Goal: Information Seeking & Learning: Understand process/instructions

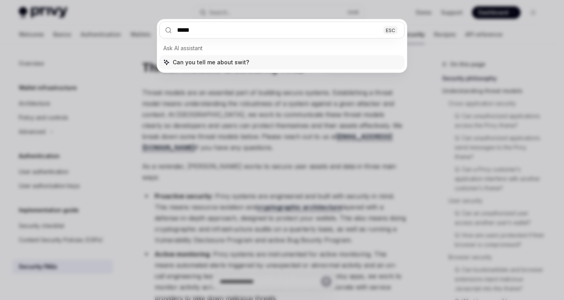
type input "******"
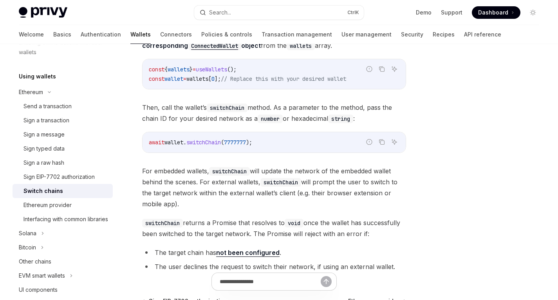
scroll to position [192, 0]
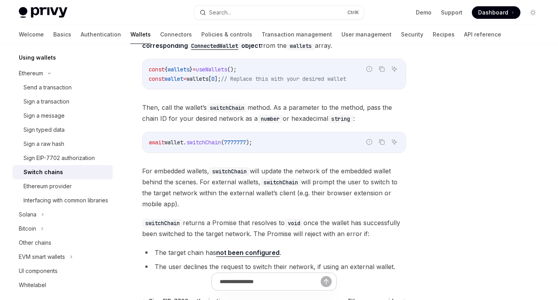
drag, startPoint x: 259, startPoint y: 144, endPoint x: 213, endPoint y: 177, distance: 56.5
click at [213, 177] on span "For embedded wallets, switchChain will update the network of the embedded walle…" at bounding box center [274, 187] width 264 height 44
click at [353, 170] on span "For embedded wallets, switchChain will update the network of the embedded walle…" at bounding box center [274, 187] width 264 height 44
click at [180, 184] on span "For embedded wallets, switchChain will update the network of the embedded walle…" at bounding box center [274, 187] width 264 height 44
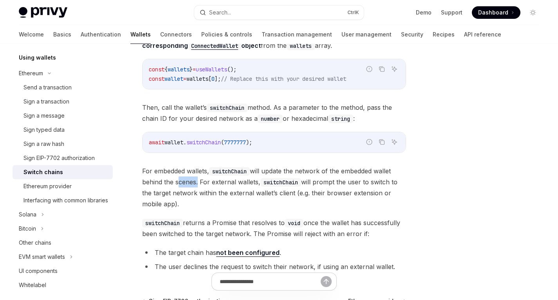
click at [180, 184] on span "For embedded wallets, switchChain will update the network of the embedded walle…" at bounding box center [274, 187] width 264 height 44
click at [214, 199] on span "For embedded wallets, switchChain will update the network of the embedded walle…" at bounding box center [274, 187] width 264 height 44
click at [181, 181] on span "For embedded wallets, switchChain will update the network of the embedded walle…" at bounding box center [274, 187] width 264 height 44
click at [211, 190] on span "For embedded wallets, switchChain will update the network of the embedded walle…" at bounding box center [274, 187] width 264 height 44
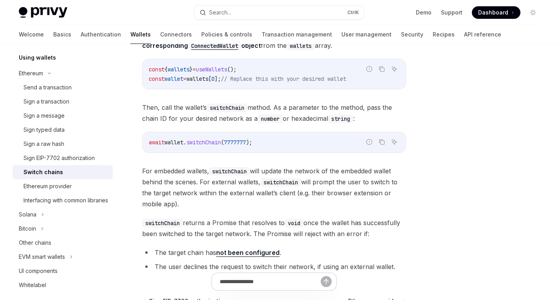
click at [192, 184] on span "For embedded wallets, switchChain will update the network of the embedded walle…" at bounding box center [274, 187] width 264 height 44
click at [213, 185] on span "For embedded wallets, switchChain will update the network of the embedded walle…" at bounding box center [274, 187] width 264 height 44
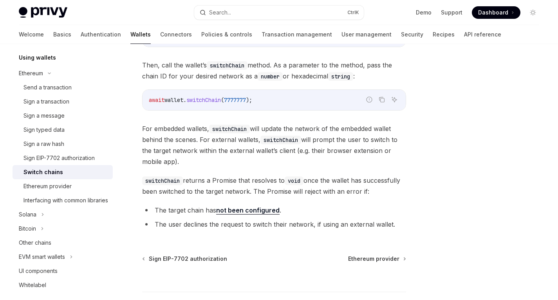
scroll to position [141, 0]
click at [192, 184] on span "switchChain returns a Promise that resolves to void once the wallet has success…" at bounding box center [274, 185] width 264 height 22
click at [199, 179] on span "switchChain returns a Promise that resolves to void once the wallet has success…" at bounding box center [274, 185] width 264 height 22
click at [226, 179] on span "switchChain returns a Promise that resolves to void once the wallet has success…" at bounding box center [274, 185] width 264 height 22
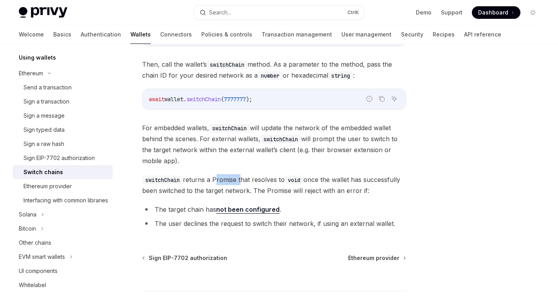
click at [226, 179] on span "switchChain returns a Promise that resolves to void once the wallet has success…" at bounding box center [274, 185] width 264 height 22
click at [266, 167] on div "To switch the network of a connected wallet, first find the corresponding Conne…" at bounding box center [274, 109] width 264 height 246
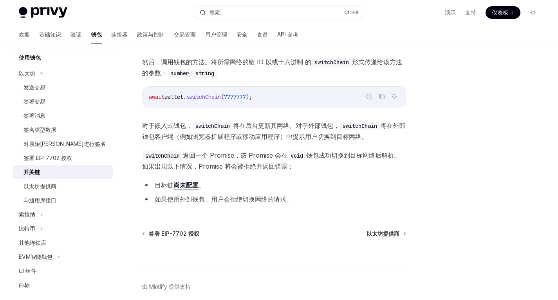
scroll to position [132, 0]
click at [168, 201] on font "如果使用外部钱包，用户会拒绝切换网络的请求。" at bounding box center [224, 199] width 138 height 8
click at [184, 201] on font "如果使用外部钱包，用户会拒绝切换网络的请求。" at bounding box center [224, 199] width 138 height 8
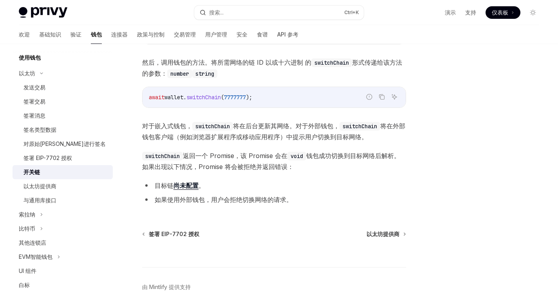
click at [208, 200] on font "如果使用外部钱包，用户会拒绝切换网络的请求。" at bounding box center [224, 199] width 138 height 8
click at [221, 199] on font "如果使用外部钱包，用户会拒绝切换网络的请求。" at bounding box center [224, 199] width 138 height 8
click at [241, 201] on font "如果使用外部钱包，用户会拒绝切换网络的请求。" at bounding box center [224, 199] width 138 height 8
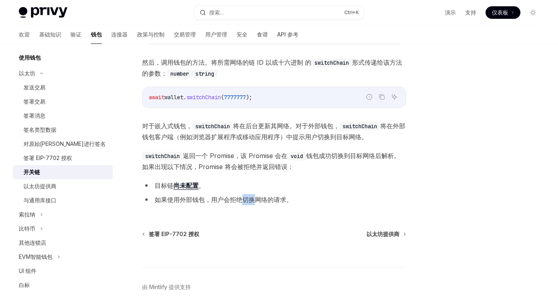
click at [241, 201] on font "如果使用外部钱包，用户会拒绝切换网络的请求。" at bounding box center [224, 199] width 138 height 8
click at [273, 201] on font "如果使用外部钱包，用户会拒绝切换网络的请求。" at bounding box center [224, 199] width 138 height 8
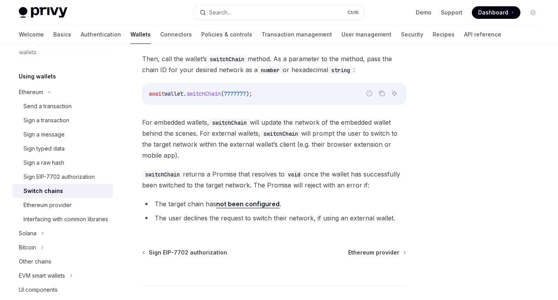
scroll to position [192, 0]
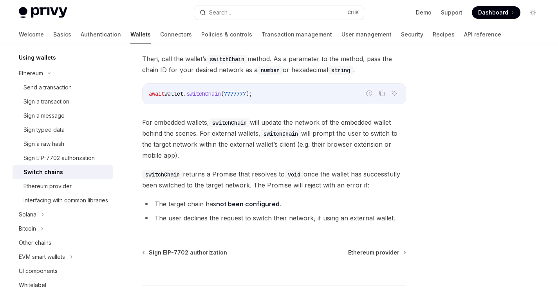
click at [223, 176] on span "switchChain returns a Promise that resolves to void once the wallet has success…" at bounding box center [274, 179] width 264 height 22
click at [226, 176] on span "switchChain returns a Promise that resolves to void once the wallet has success…" at bounding box center [274, 179] width 264 height 22
click at [221, 174] on span "switchChain returns a Promise that resolves to void once the wallet has success…" at bounding box center [274, 179] width 264 height 22
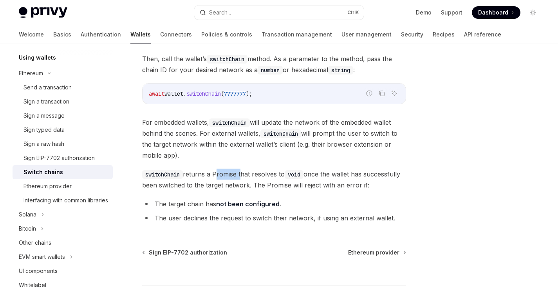
copy span "Promise"
click at [278, 172] on span "switchChain returns a Promise that resolves to void once the wallet has success…" at bounding box center [274, 179] width 264 height 22
click at [223, 175] on span "switchChain returns a Promise that resolves to void once the wallet has success…" at bounding box center [274, 179] width 264 height 22
click at [255, 173] on span "switchChain returns a Promise that resolves to void once the wallet has success…" at bounding box center [274, 179] width 264 height 22
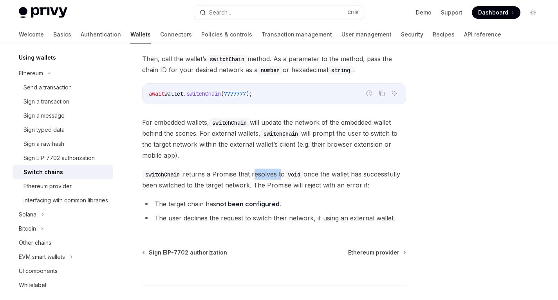
click at [255, 173] on span "switchChain returns a Promise that resolves to void once the wallet has success…" at bounding box center [274, 179] width 264 height 22
click at [303, 173] on code "void" at bounding box center [294, 174] width 19 height 9
click at [264, 174] on span "switchChain returns a Promise that resolves to void once the wallet has success…" at bounding box center [274, 179] width 264 height 22
click at [318, 170] on span "switchChain returns a Promise that resolves to void once the wallet has success…" at bounding box center [274, 179] width 264 height 22
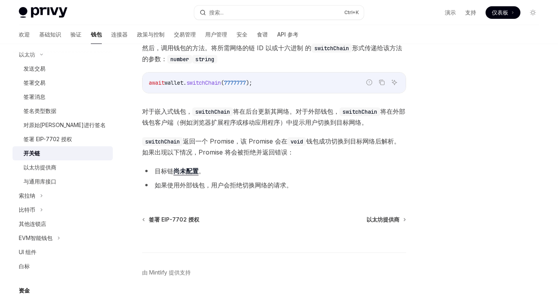
scroll to position [173, 0]
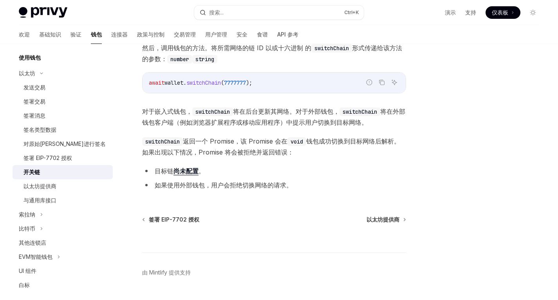
click at [262, 143] on font "返回一个 Promise，该 Promise 会在" at bounding box center [235, 141] width 105 height 8
click at [296, 155] on span "switchChain 返回一个 Promise，该 Promise 会在 void 钱包成功切换到目标网络后解析。如果出现以下情况，Promise 将会被拒…" at bounding box center [274, 147] width 264 height 22
click at [262, 140] on font "返回一个 Promise，该 Promise 会在" at bounding box center [235, 141] width 105 height 8
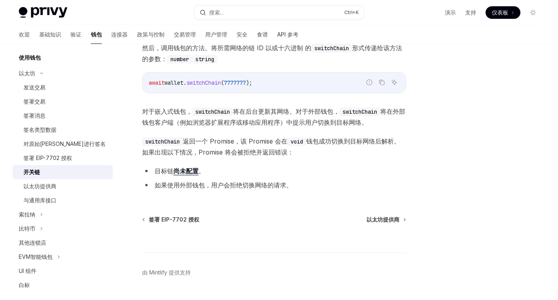
click at [302, 147] on span "switchChain 返回一个 Promise，该 Promise 会在 void 钱包成功切换到目标网络后解析。如果出现以下情况，Promise 将会被拒…" at bounding box center [274, 147] width 264 height 22
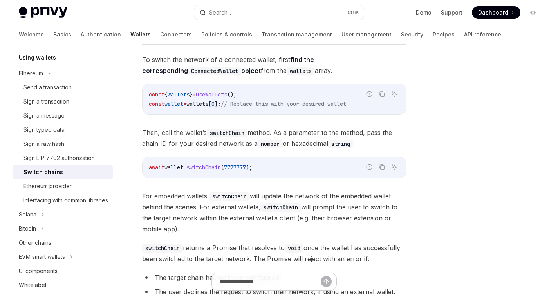
scroll to position [72, 0]
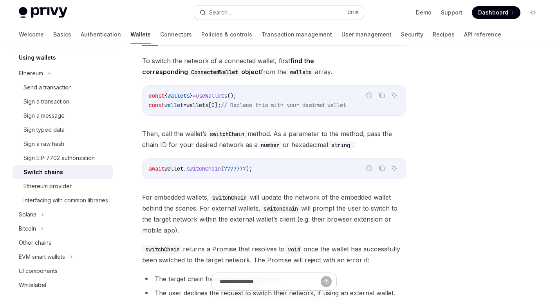
click at [257, 12] on button "Search... Ctrl K" at bounding box center [278, 12] width 169 height 14
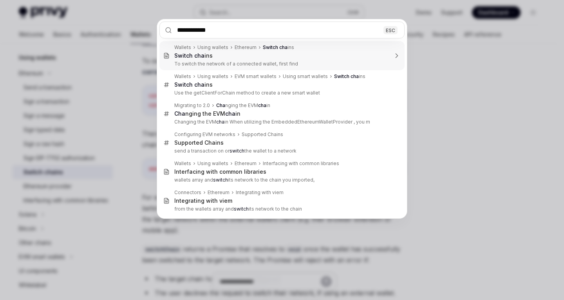
type input "**********"
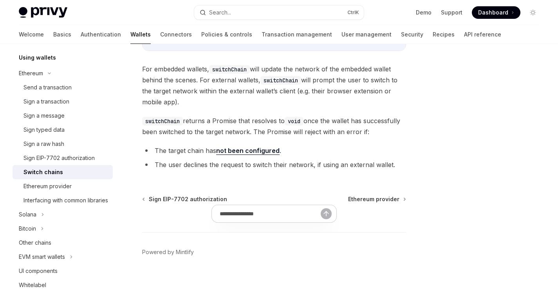
scroll to position [328, 0]
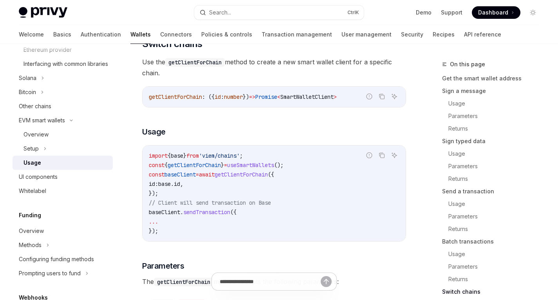
click at [198, 67] on code "getClientForChain" at bounding box center [195, 62] width 60 height 9
click at [206, 67] on code "getClientForChain" at bounding box center [195, 62] width 60 height 9
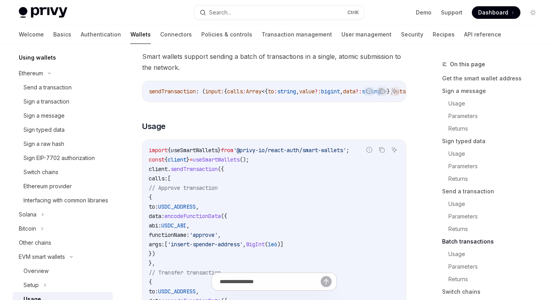
scroll to position [1650, 0]
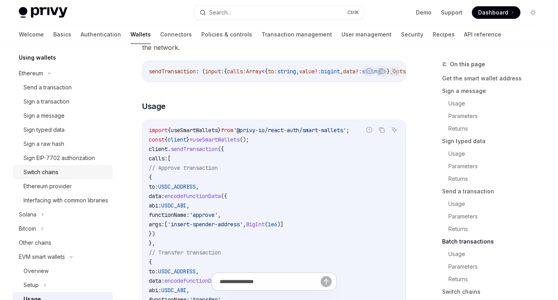
click at [48, 171] on div "Switch chains" at bounding box center [40, 171] width 35 height 9
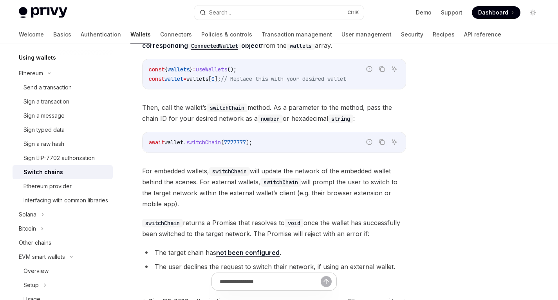
scroll to position [70, 0]
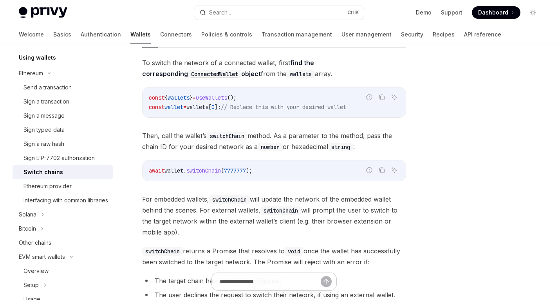
click at [225, 253] on span "switchChain returns a Promise that resolves to void once the wallet has success…" at bounding box center [274, 256] width 264 height 22
click at [240, 5] on button "Search... Ctrl K" at bounding box center [278, 12] width 169 height 14
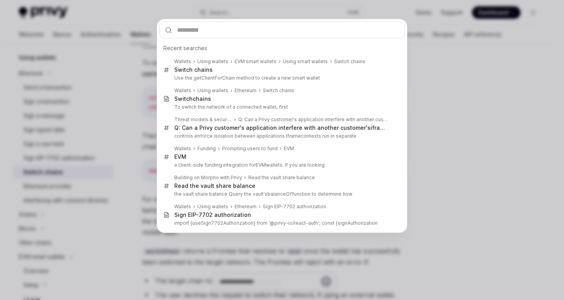
click at [216, 29] on input "text" at bounding box center [281, 30] width 245 height 17
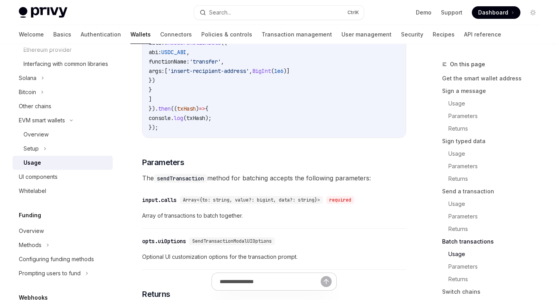
scroll to position [1879, 0]
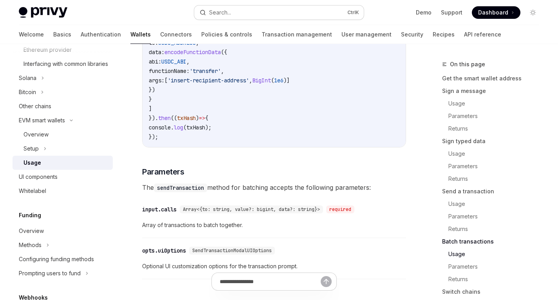
click at [227, 10] on div "Search..." at bounding box center [220, 12] width 22 height 9
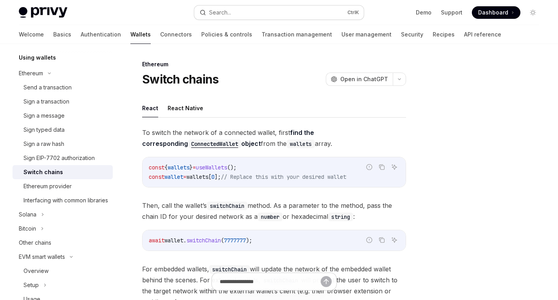
click at [258, 11] on button "Search... Ctrl K" at bounding box center [278, 12] width 169 height 14
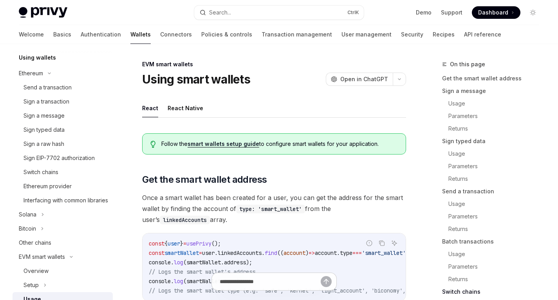
scroll to position [328, 0]
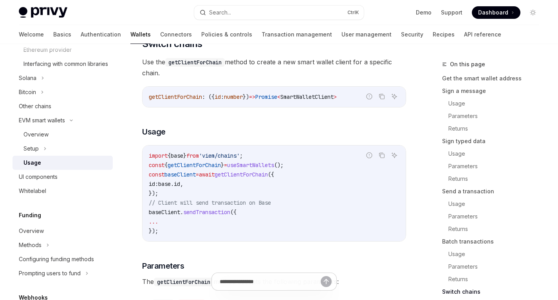
click at [277, 100] on span "Promise" at bounding box center [266, 96] width 22 height 7
copy span "Promise"
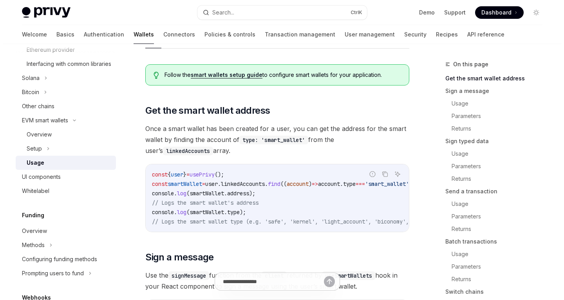
scroll to position [0, 0]
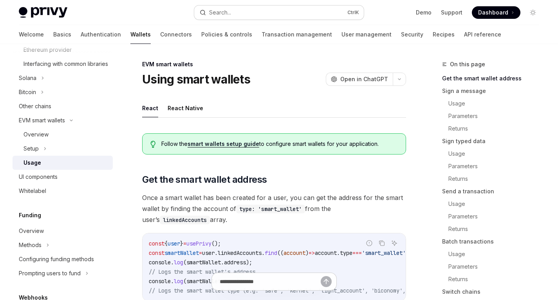
click at [260, 14] on button "Search... Ctrl K" at bounding box center [278, 12] width 169 height 14
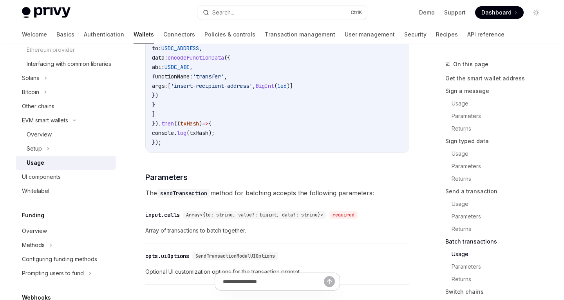
scroll to position [1872, 0]
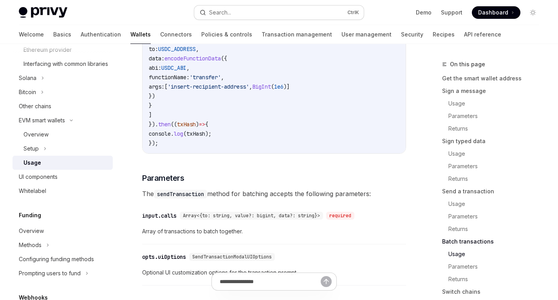
click at [249, 8] on button "Search... Ctrl K" at bounding box center [278, 12] width 169 height 14
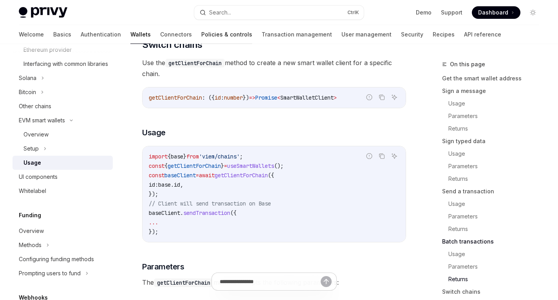
scroll to position [2210, 0]
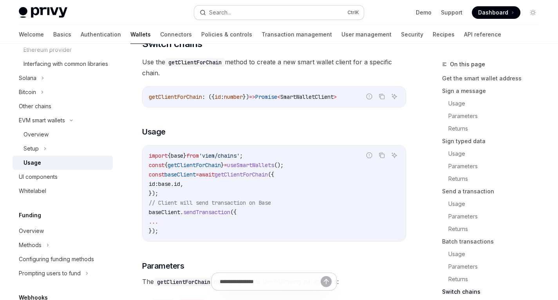
click at [229, 15] on div "Search..." at bounding box center [220, 12] width 22 height 9
type textarea "*"
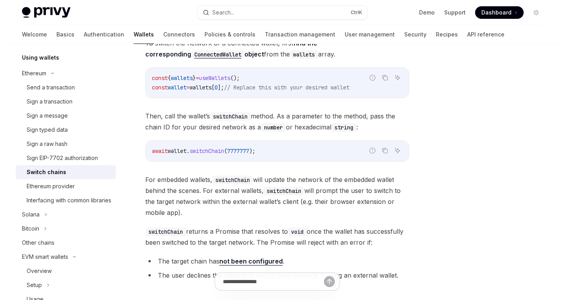
scroll to position [89, 0]
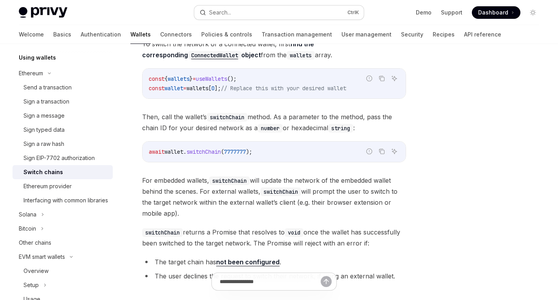
click at [287, 13] on button "Search... Ctrl K" at bounding box center [278, 12] width 169 height 14
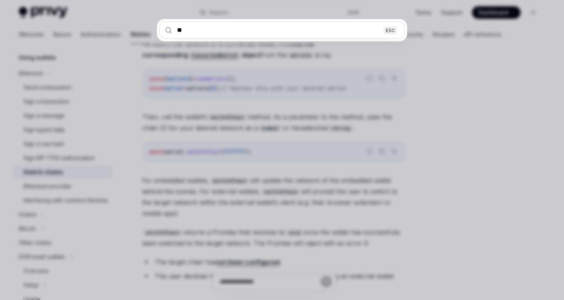
type input "***"
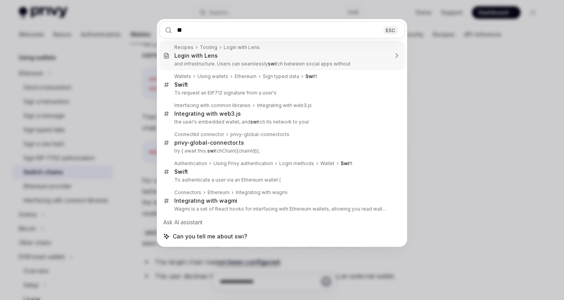
type input "*"
